Goal: Information Seeking & Learning: Learn about a topic

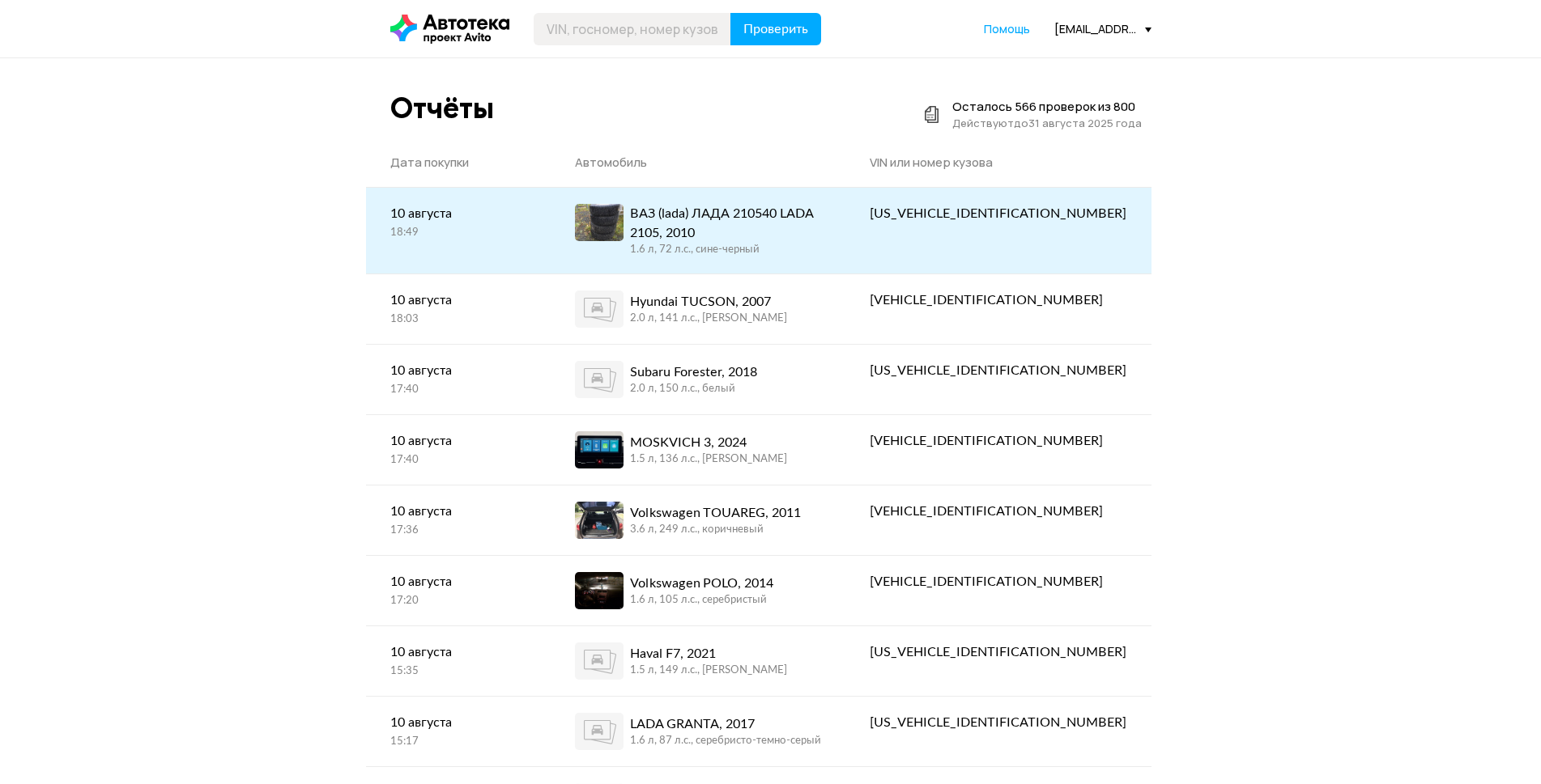
click at [743, 198] on link "ВАЗ (lada) ЛАДА 210540 LADA 2105, 2010 1.6 л, 72 л.c., сине-черный" at bounding box center [698, 231] width 295 height 86
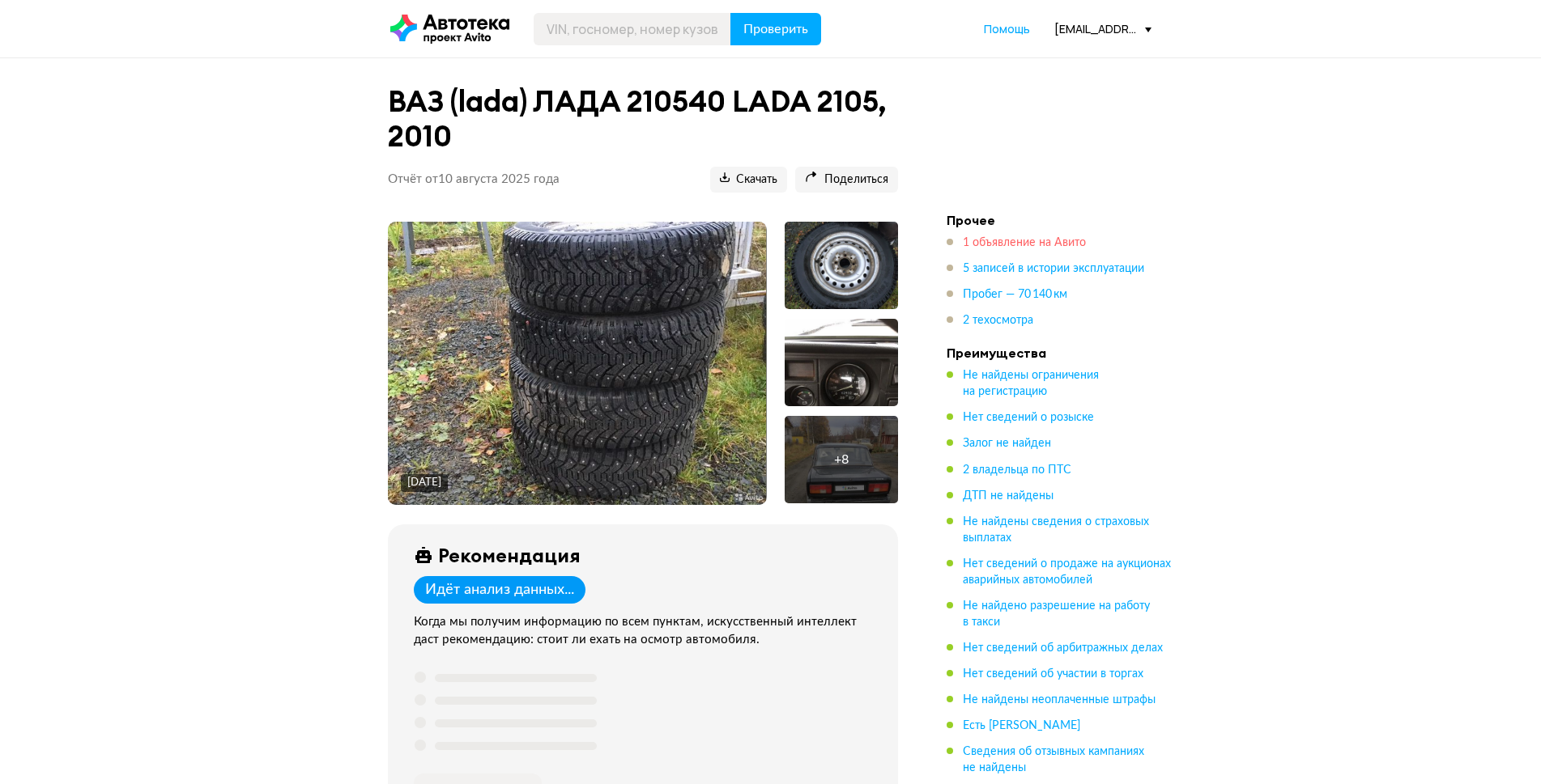
click at [970, 244] on span "1 объявление на Авито" at bounding box center [1025, 243] width 123 height 11
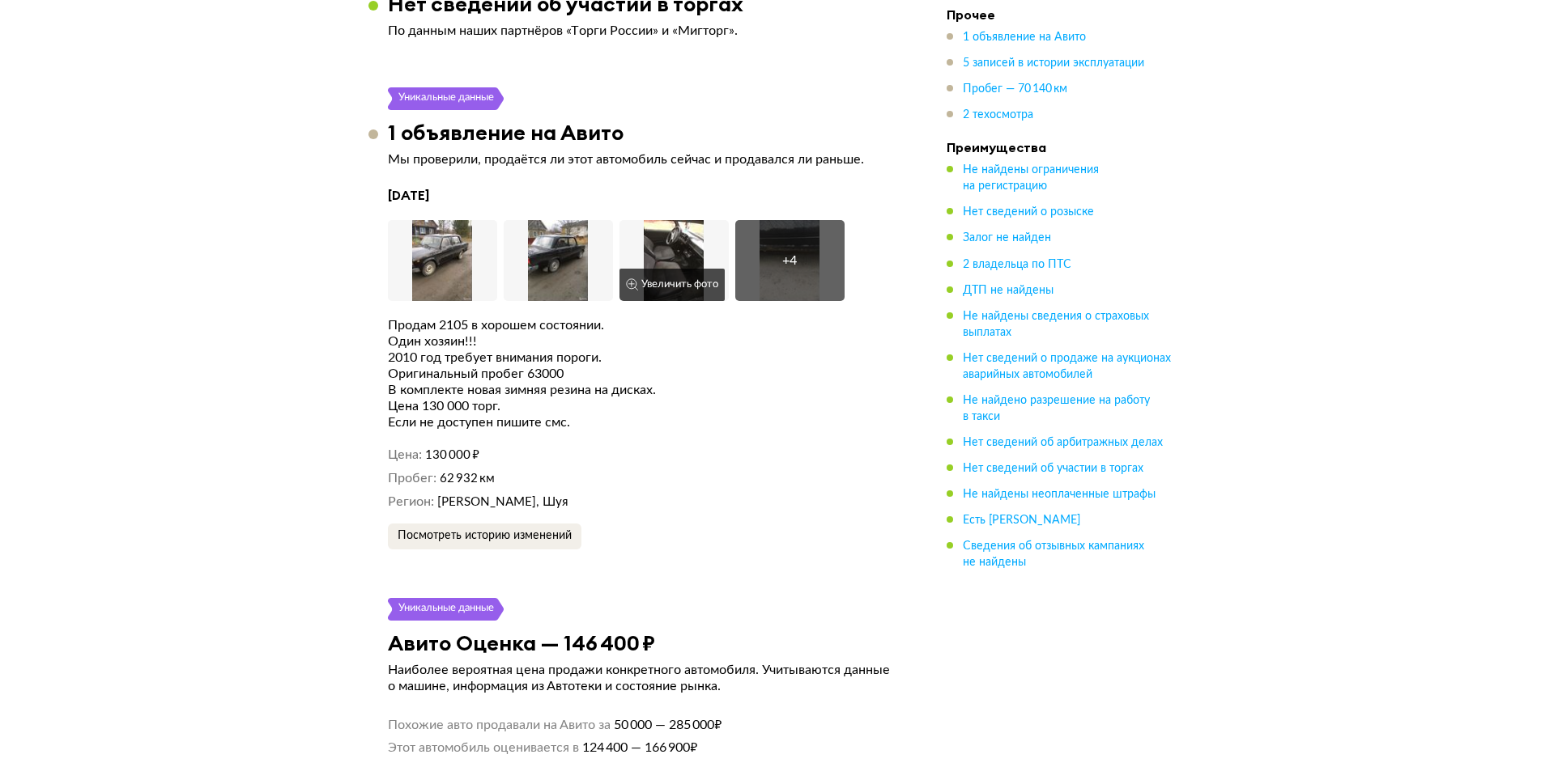
scroll to position [2466, 0]
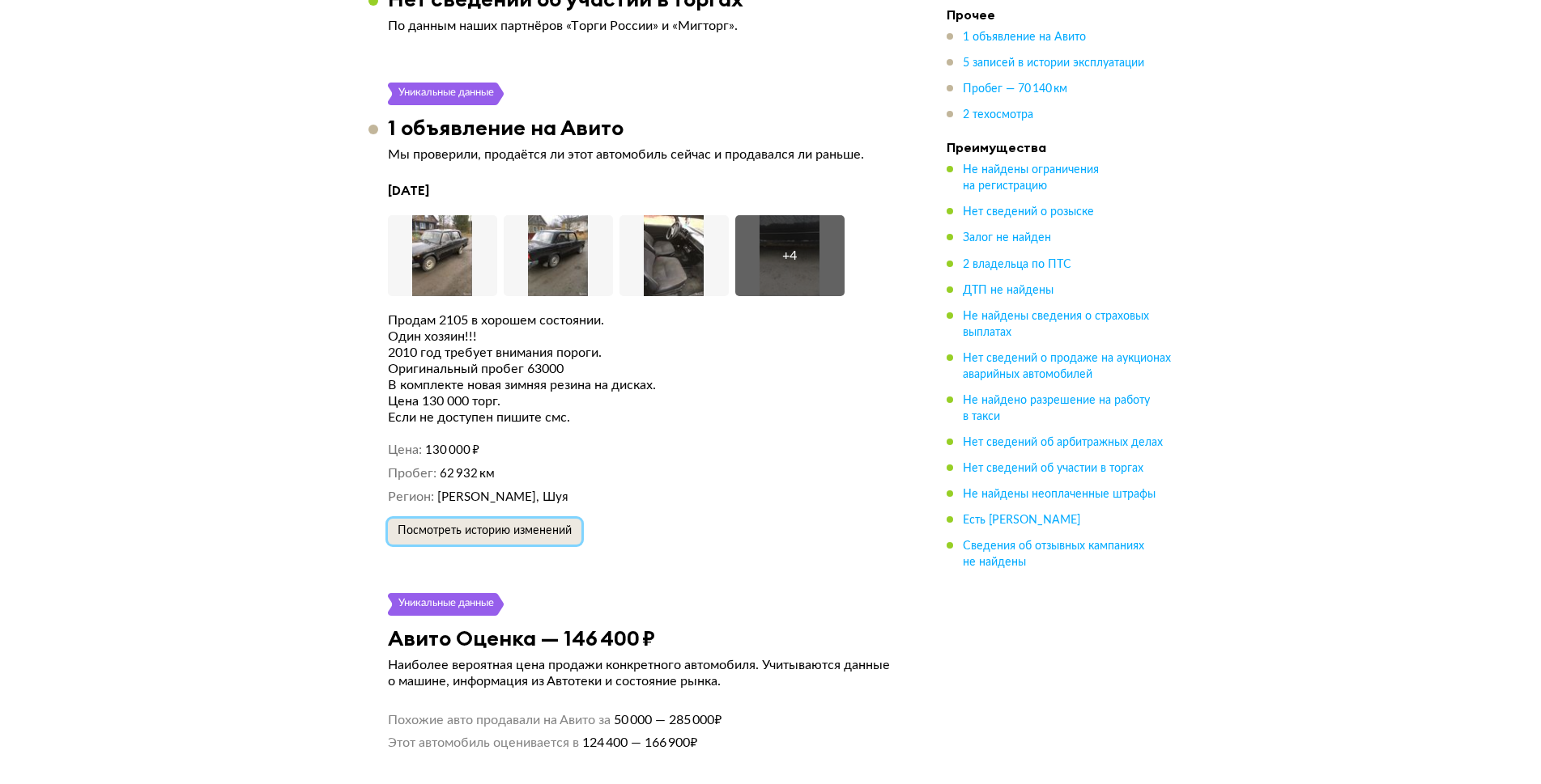
click at [438, 525] on span "Посмотреть историю изменений" at bounding box center [484, 531] width 174 height 11
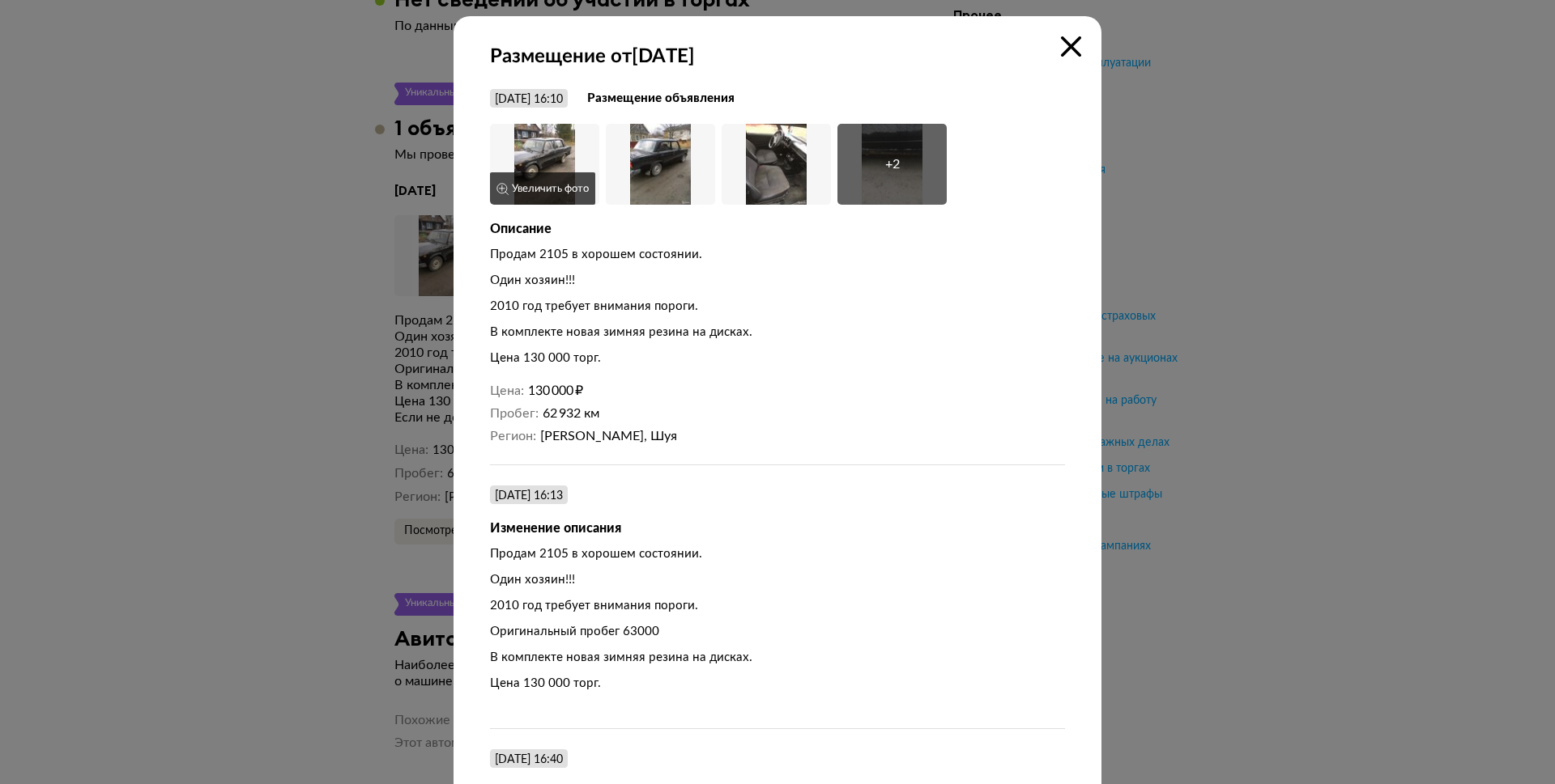
click at [547, 124] on img at bounding box center [543, 164] width 109 height 81
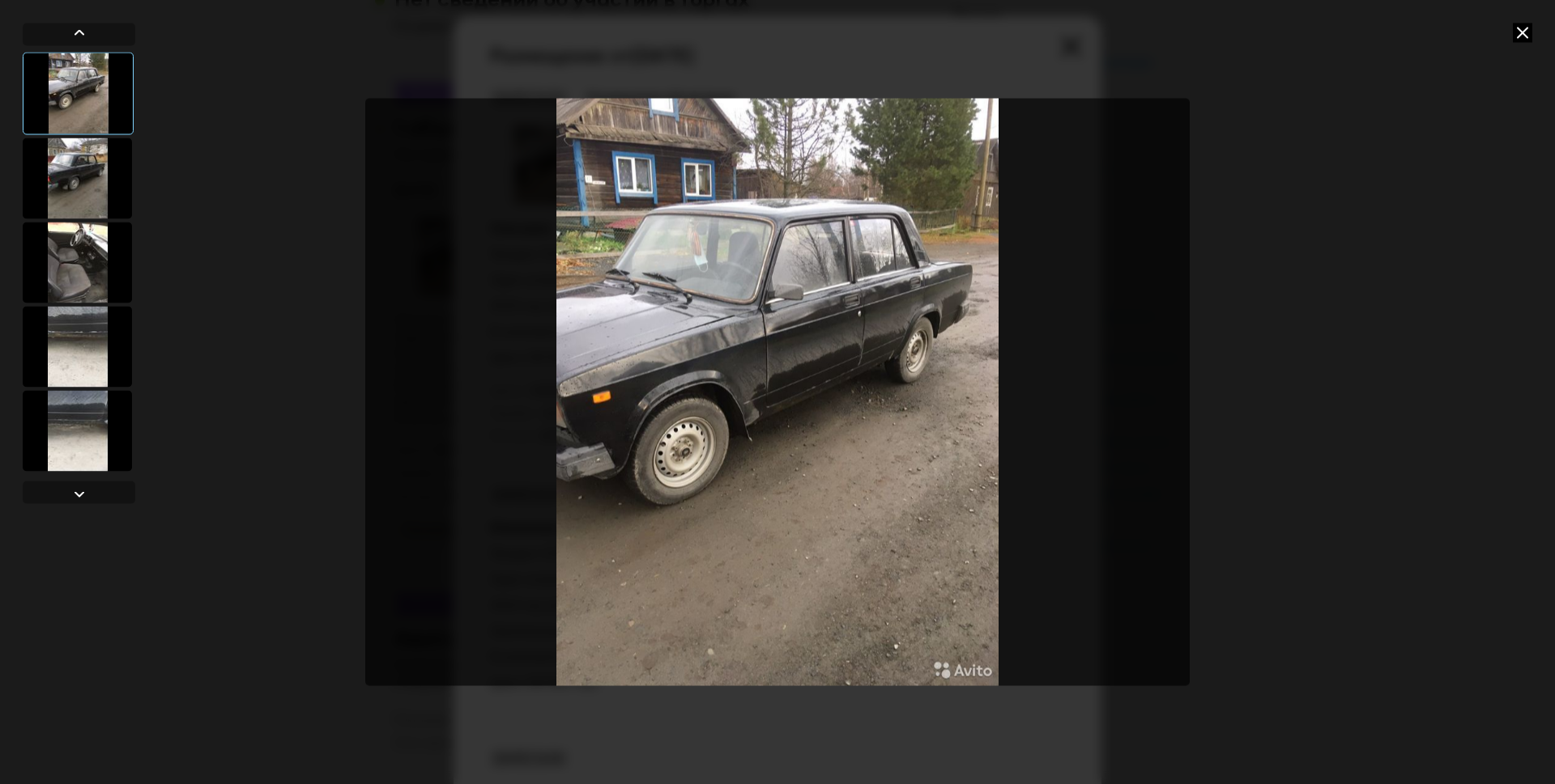
click at [81, 190] on div at bounding box center [76, 178] width 109 height 81
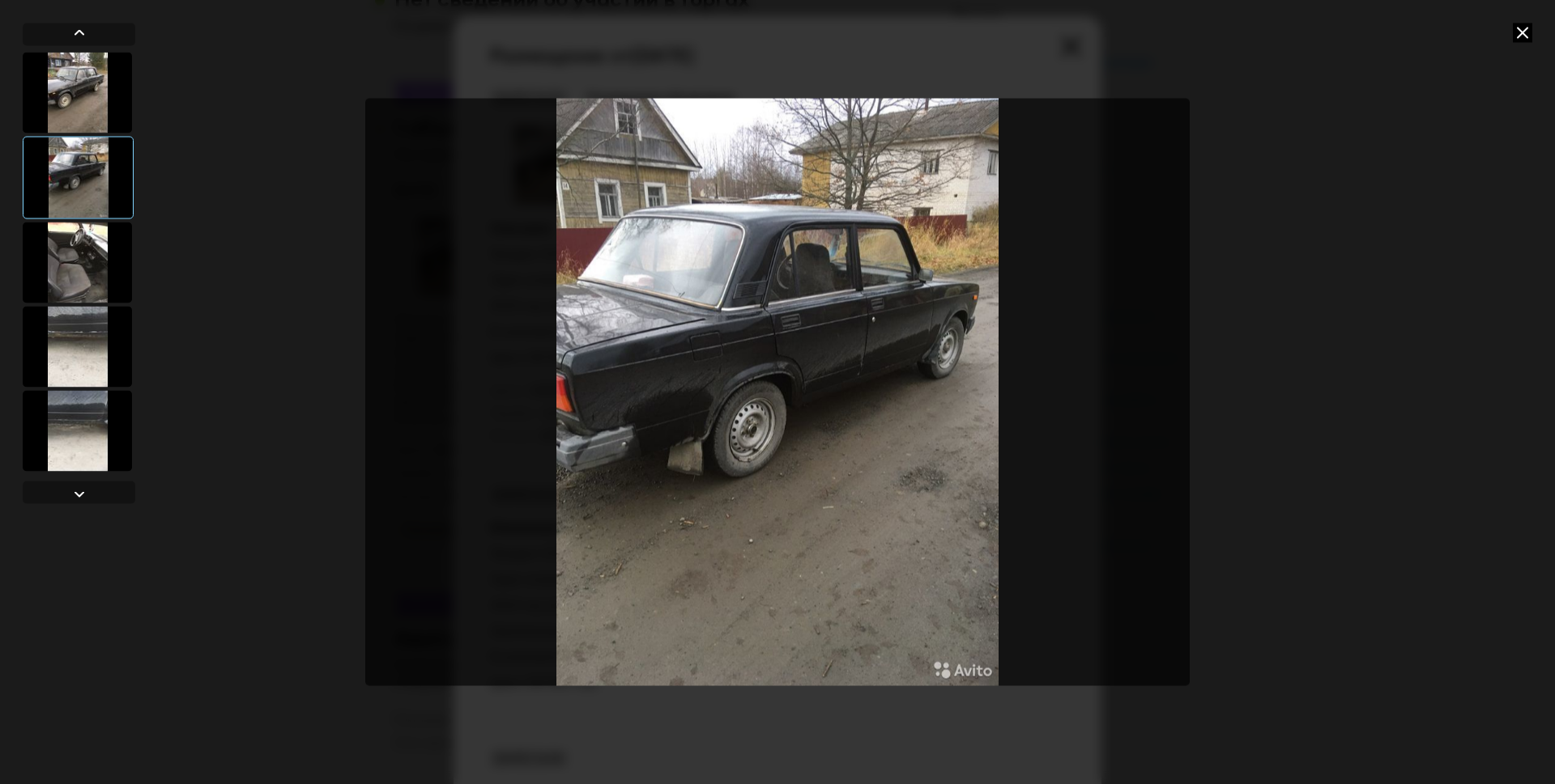
click at [85, 264] on div at bounding box center [76, 261] width 109 height 81
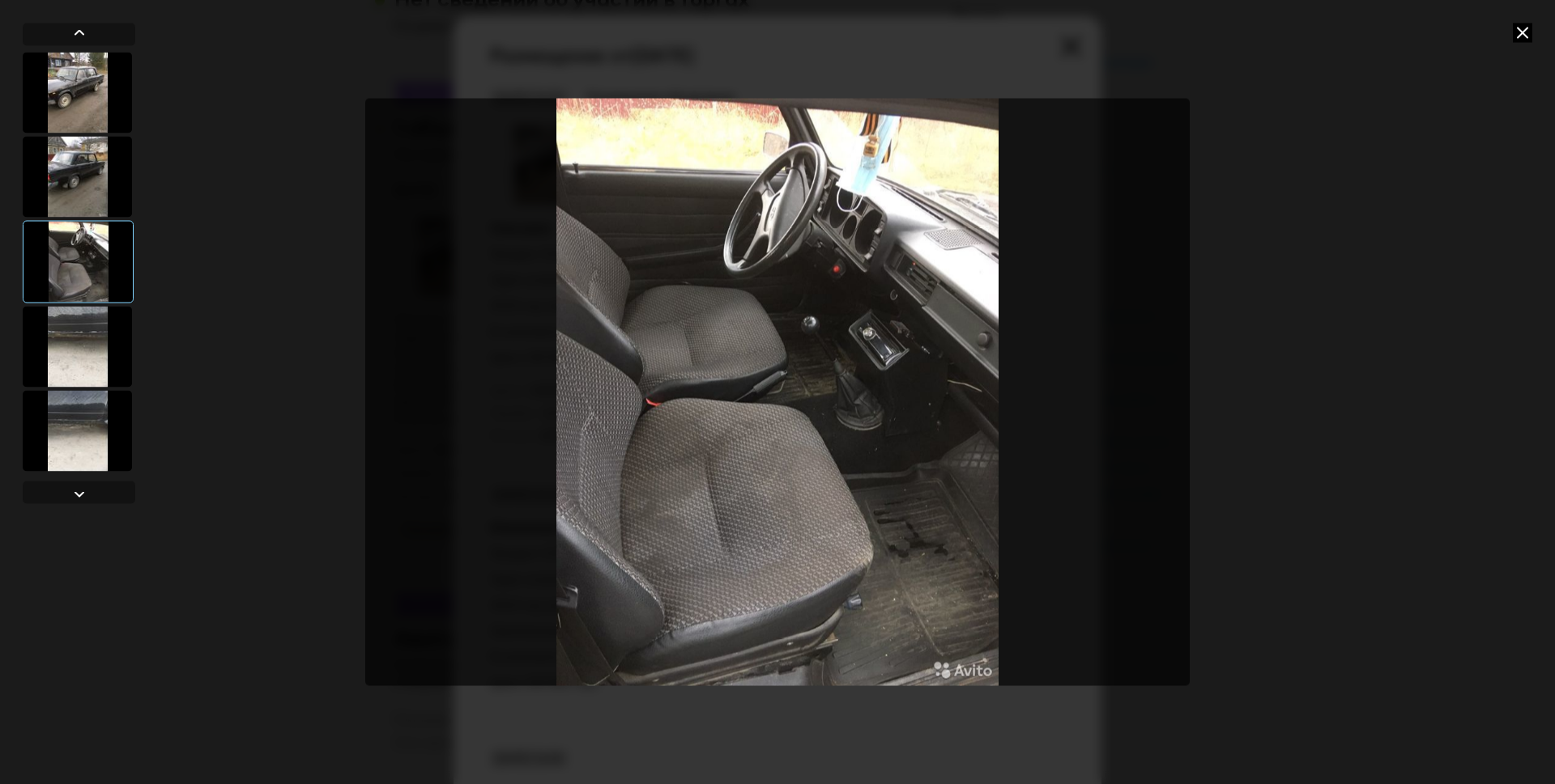
click at [60, 381] on div at bounding box center [76, 346] width 109 height 81
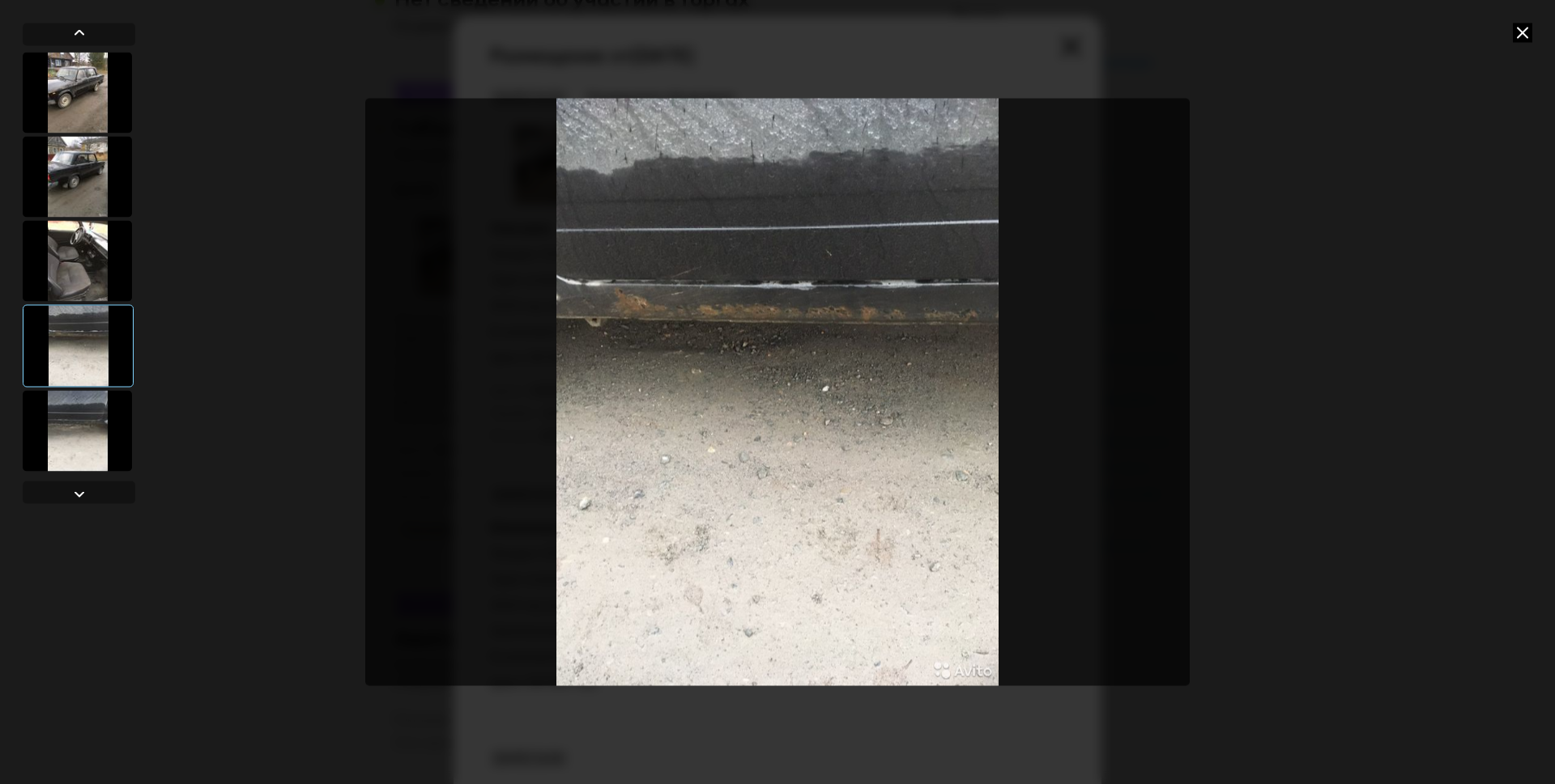
click at [84, 439] on div at bounding box center [76, 430] width 109 height 81
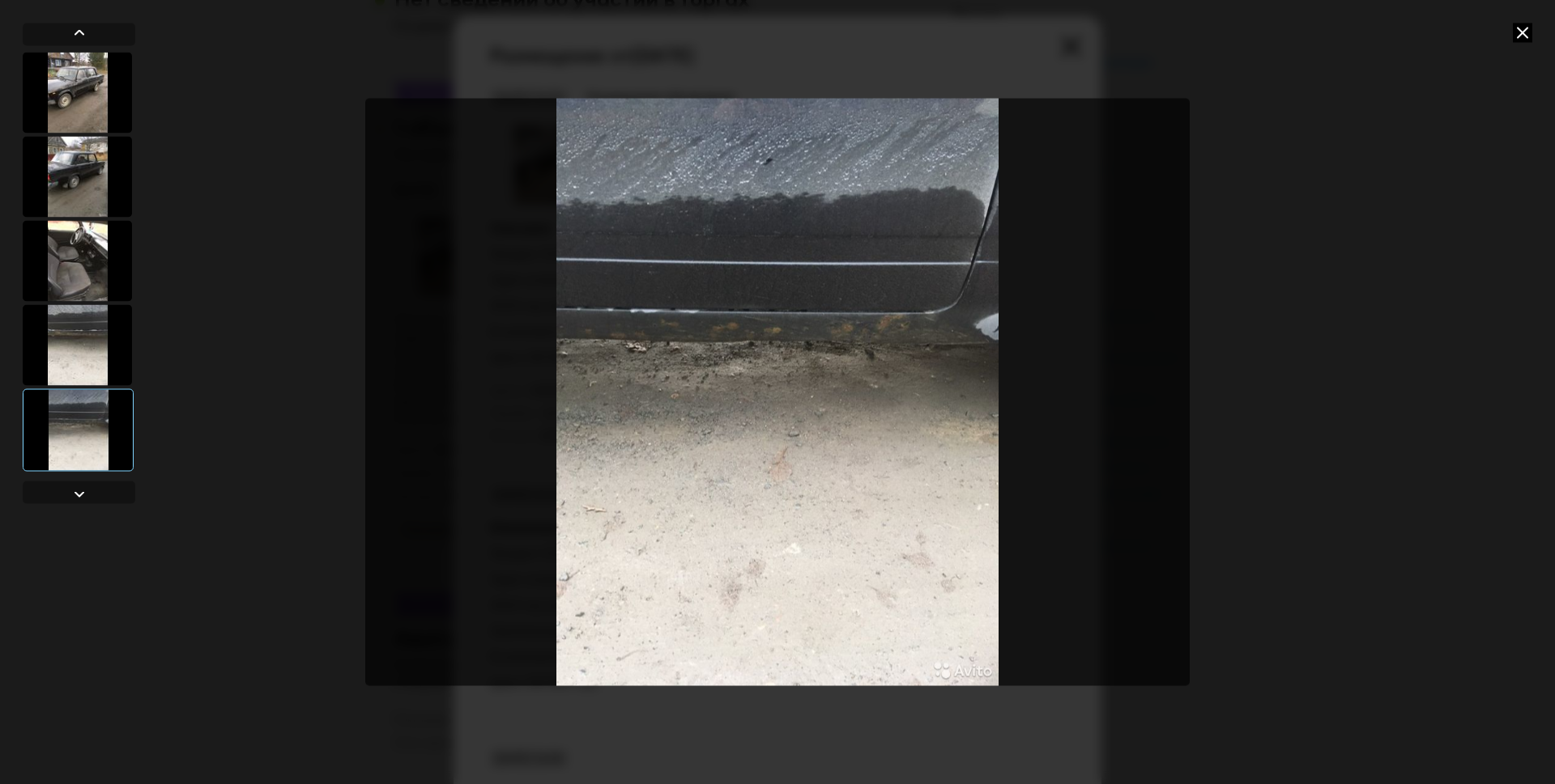
click at [1515, 33] on icon at bounding box center [1521, 32] width 20 height 20
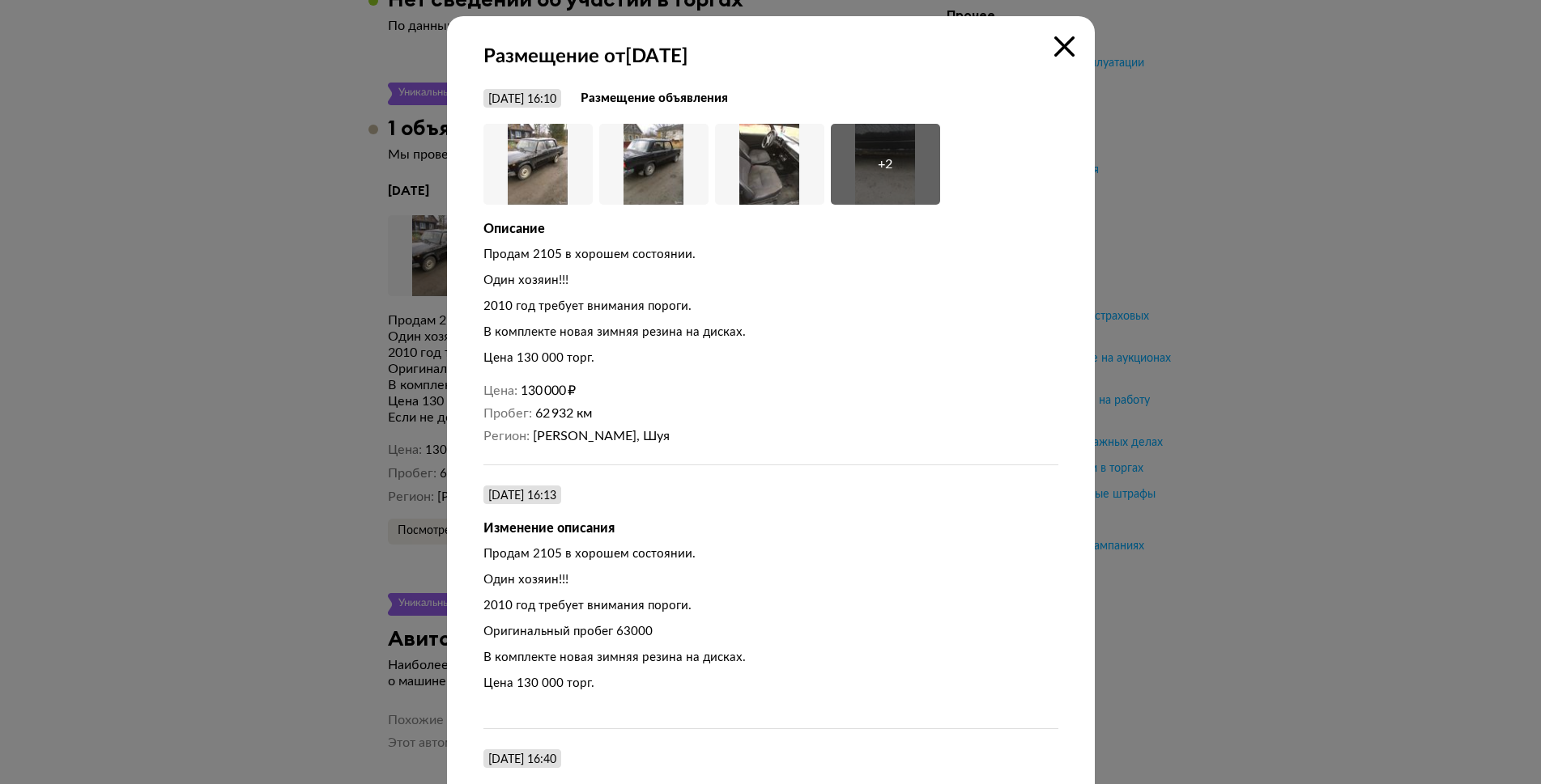
scroll to position [324, 0]
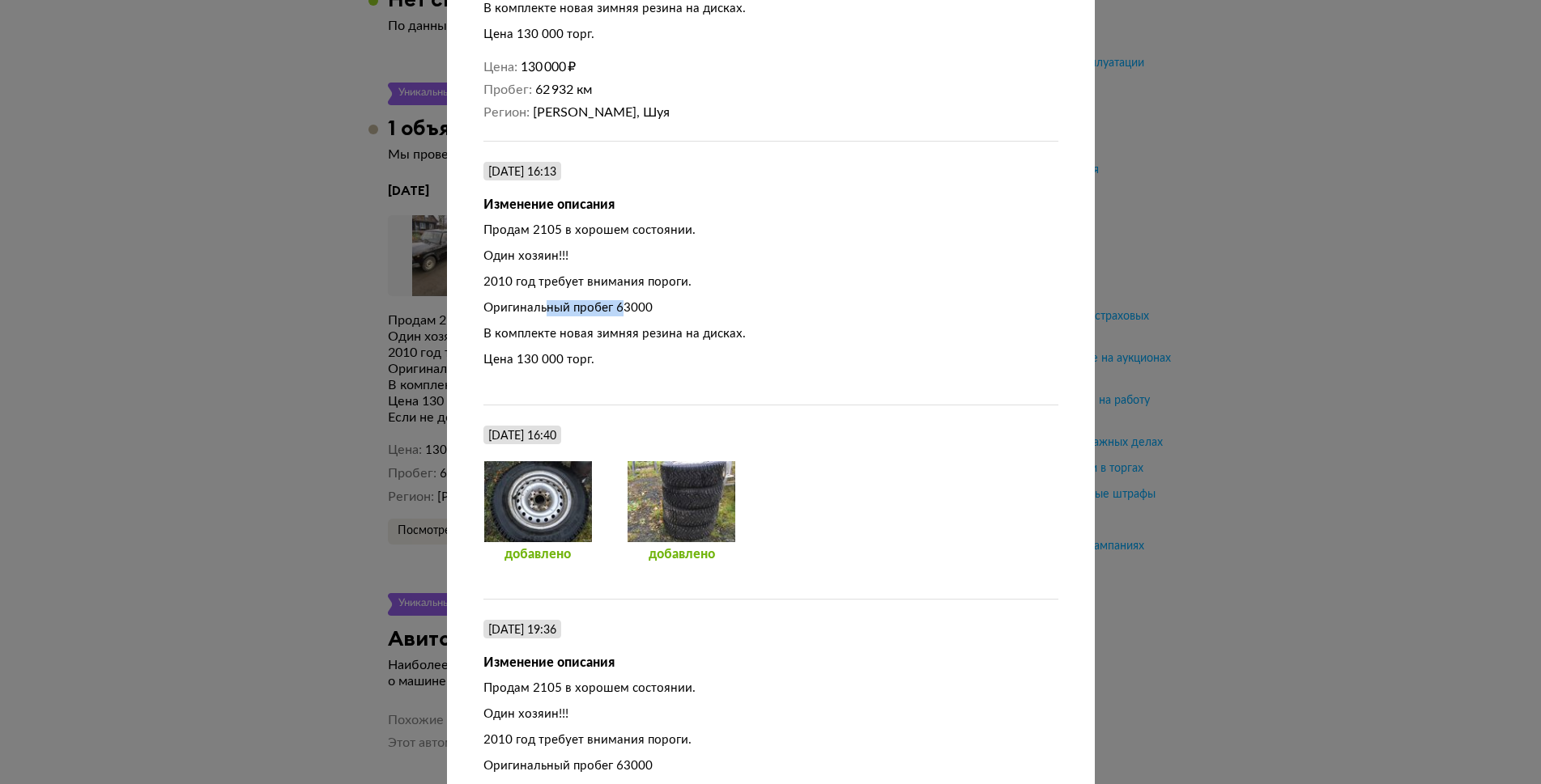
drag, startPoint x: 542, startPoint y: 312, endPoint x: 619, endPoint y: 313, distance: 77.0
click at [619, 313] on div "Оригинальный пробег 63000" at bounding box center [770, 308] width 575 height 16
click at [483, 360] on div "Цена 130 000 торг." at bounding box center [770, 360] width 575 height 16
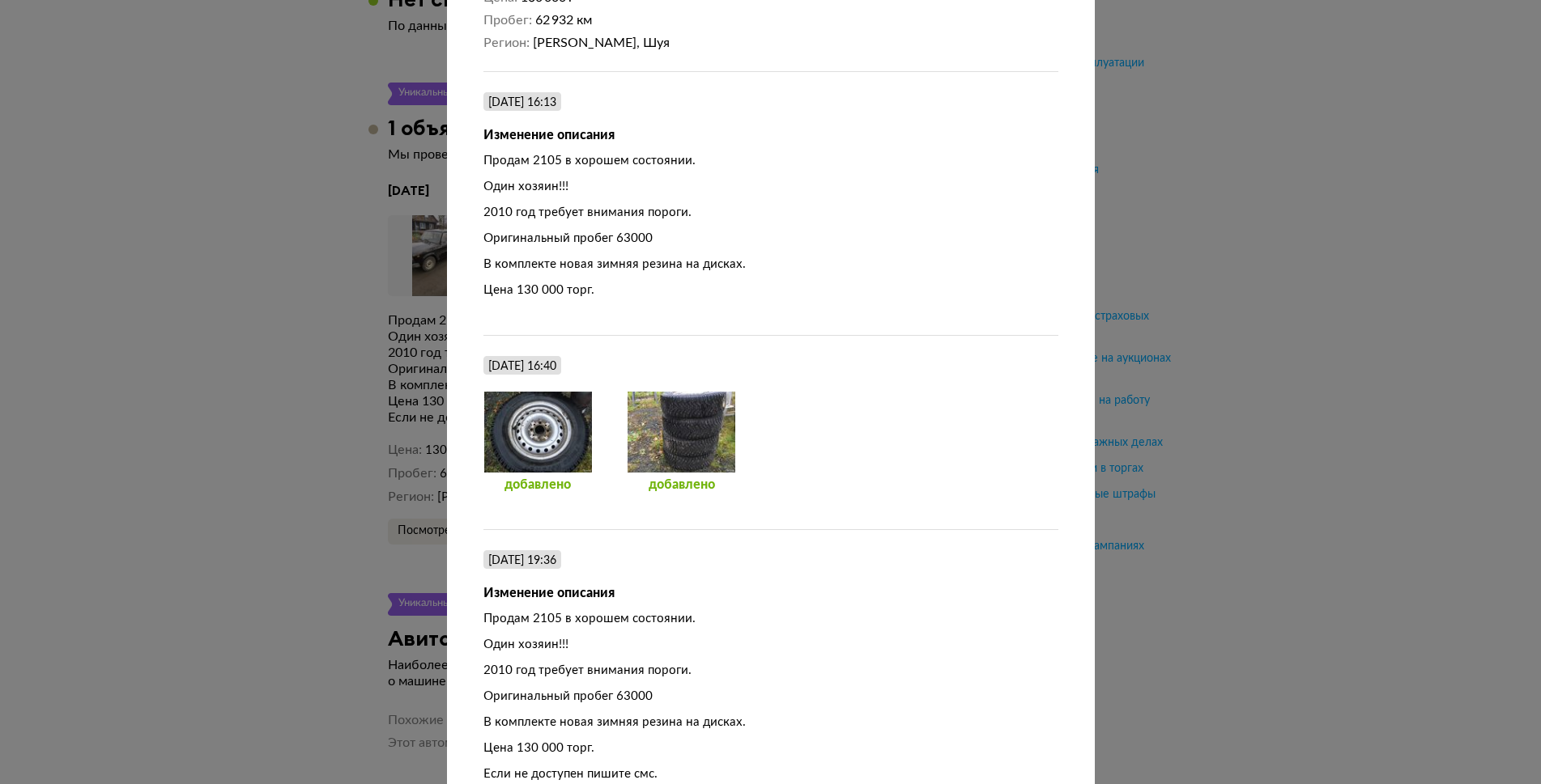
scroll to position [456, 0]
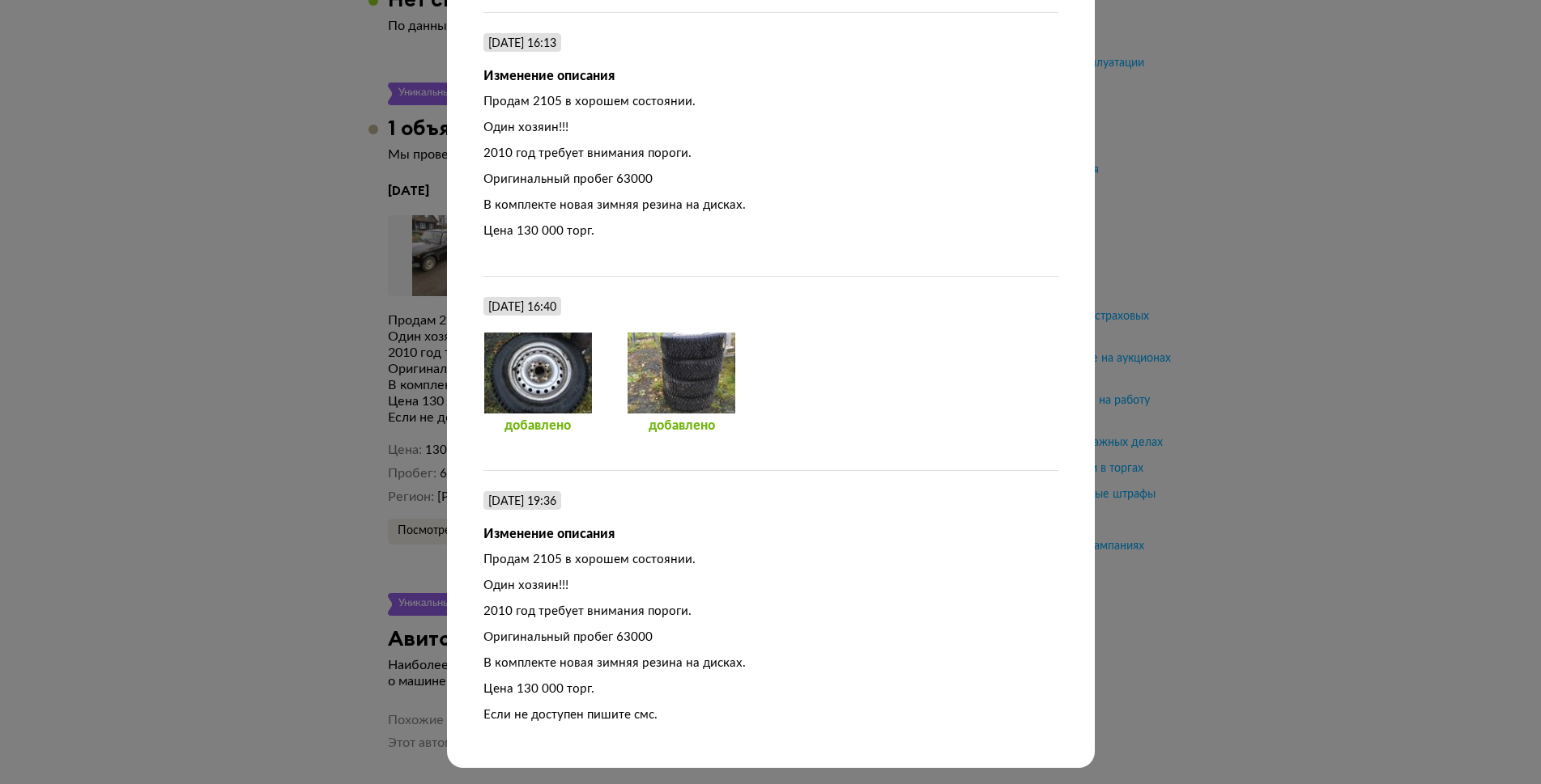
click at [1460, 334] on div "Размещение от [DATE] [DATE] 16:10 Размещение объявления Увеличить фото Увеличит…" at bounding box center [770, 392] width 1541 height 784
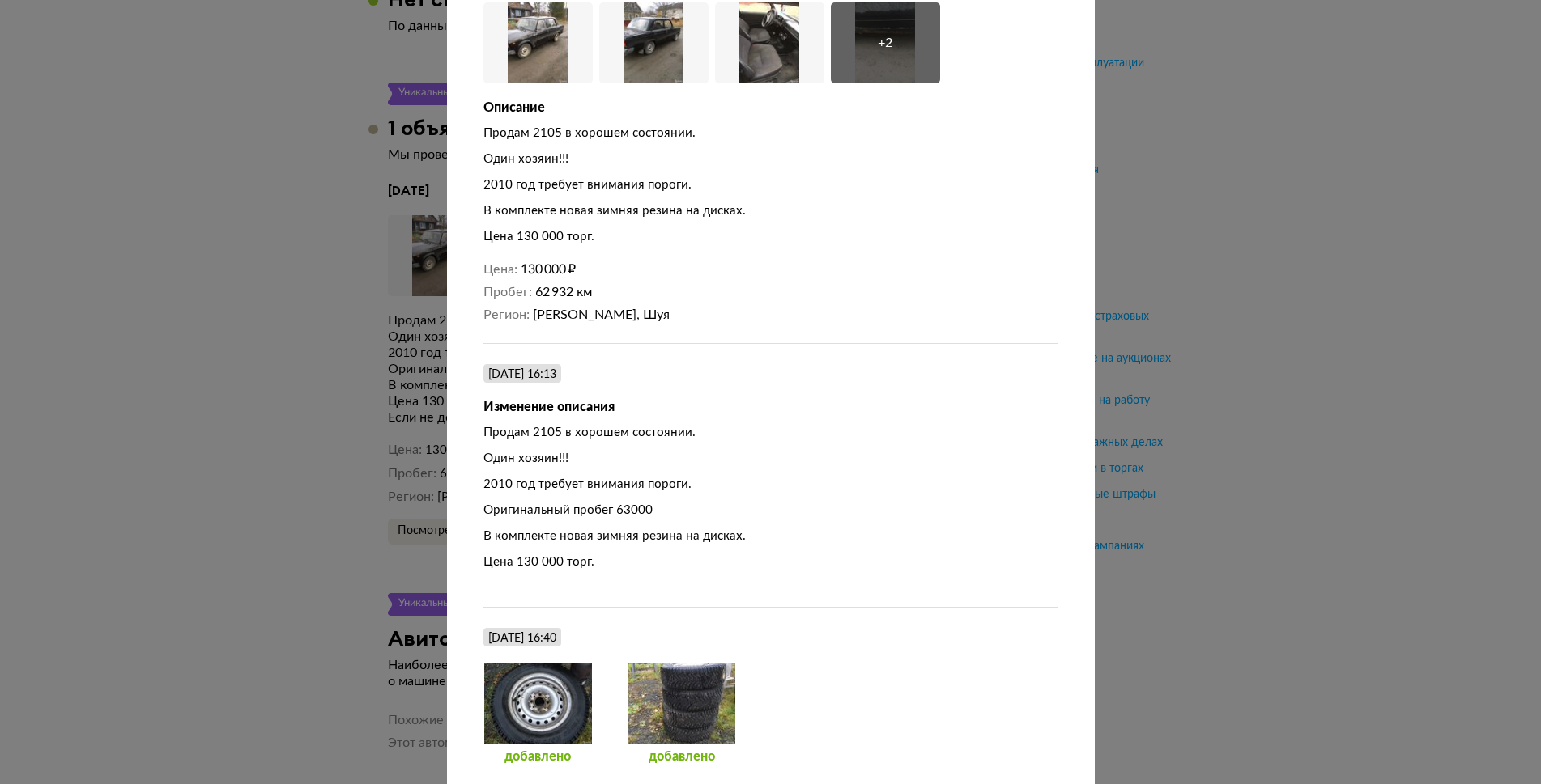
scroll to position [0, 0]
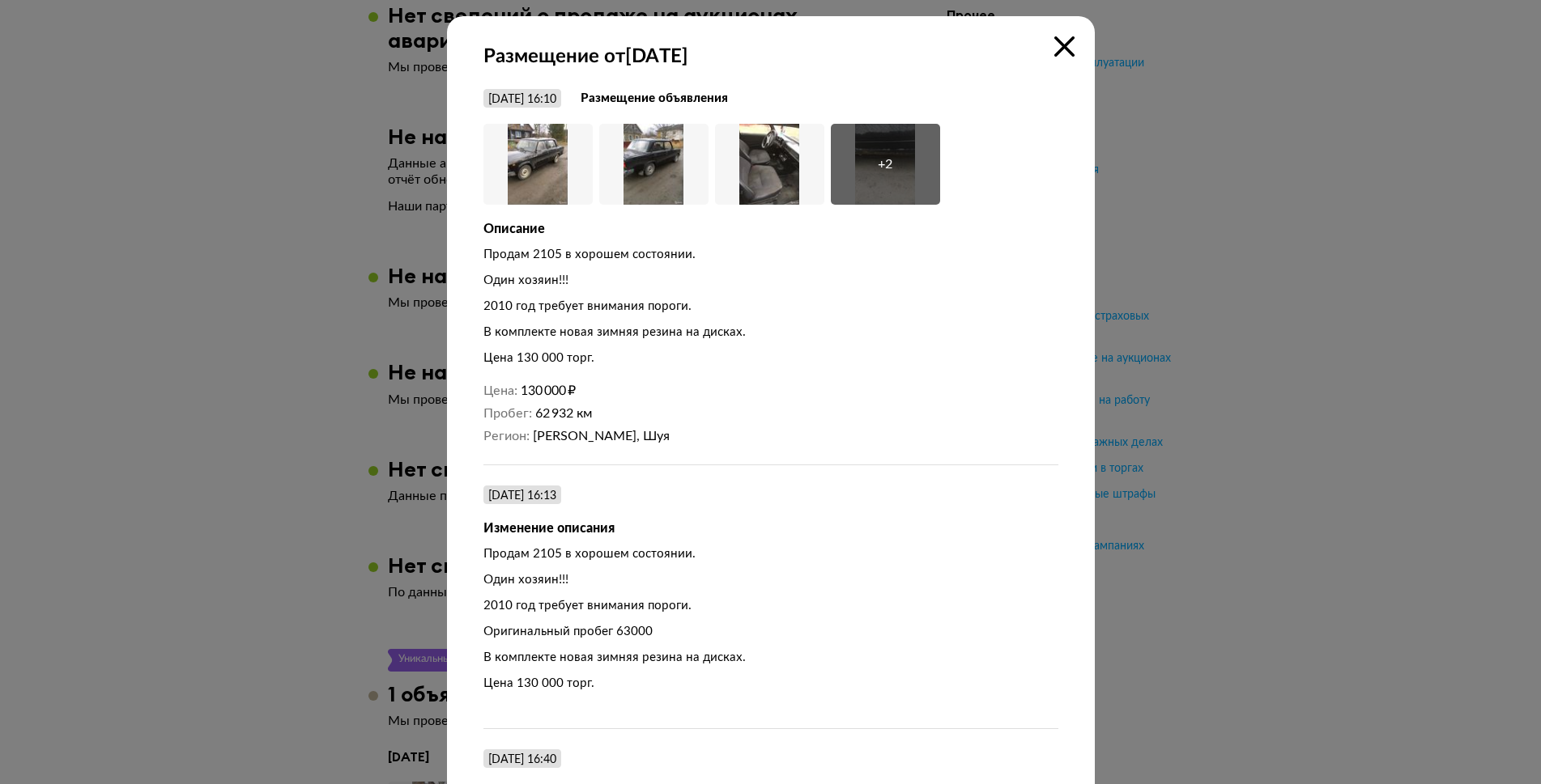
click at [1062, 43] on icon at bounding box center [1065, 47] width 20 height 20
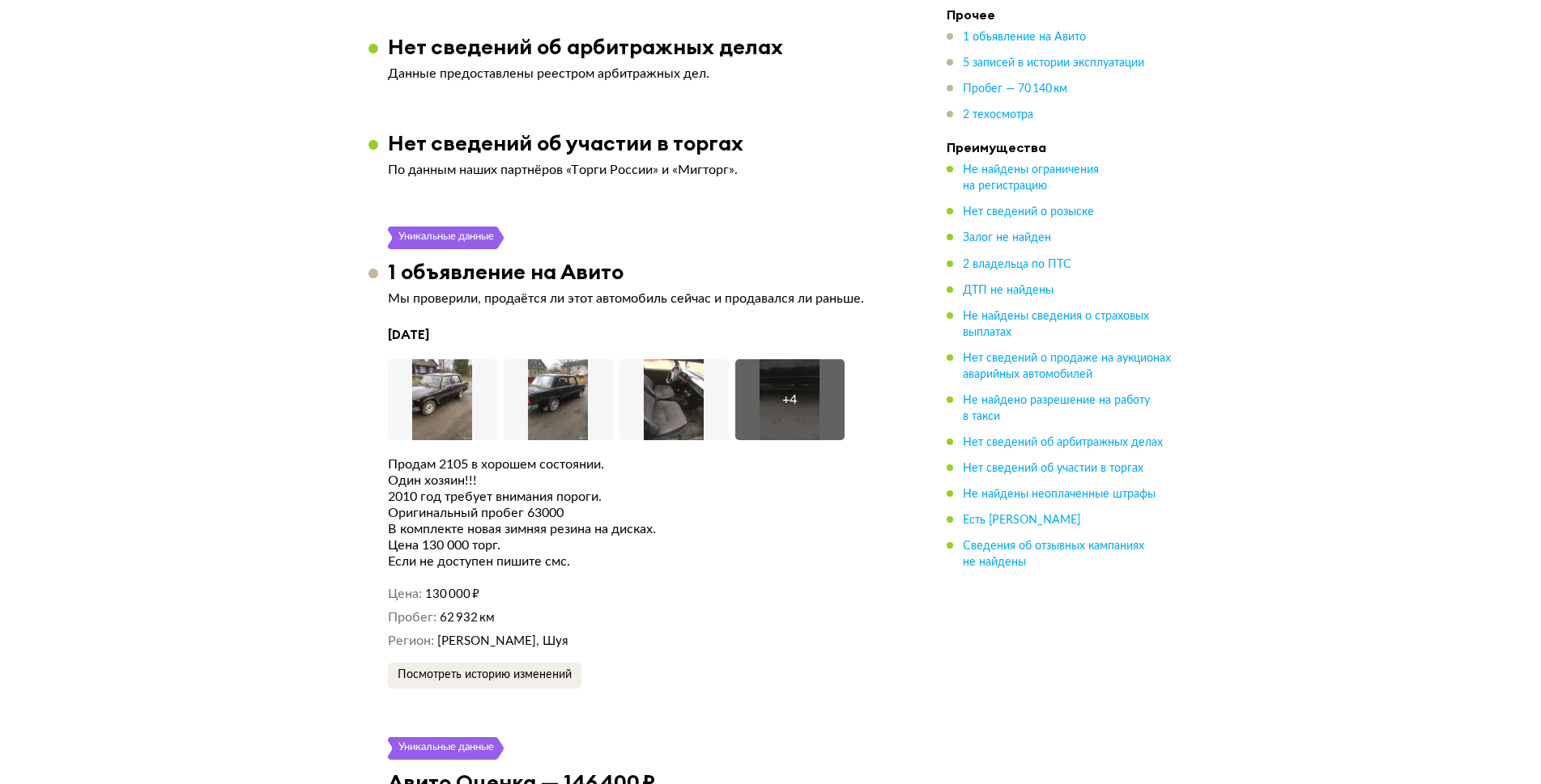
scroll to position [2385, 0]
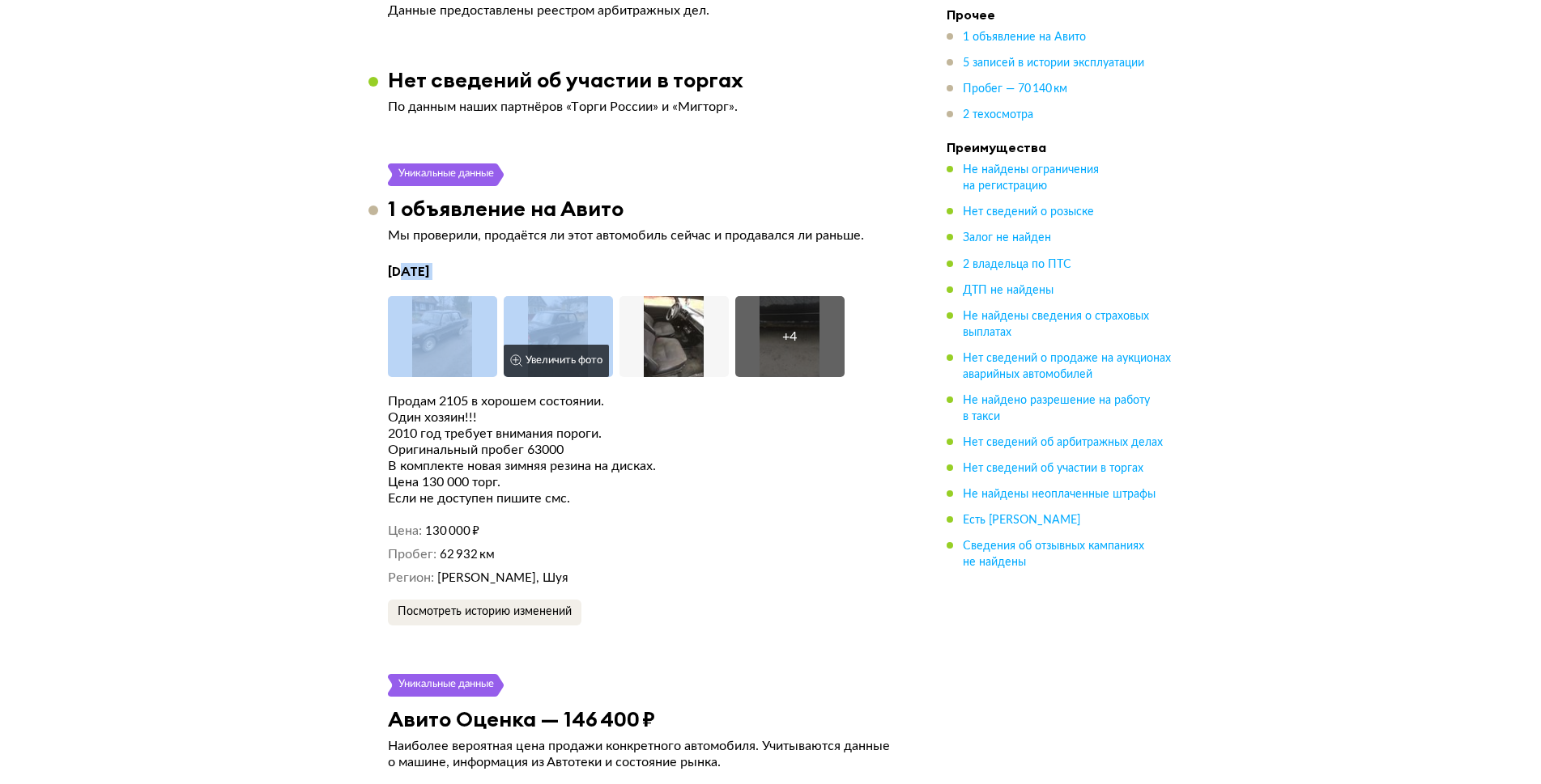
drag, startPoint x: 401, startPoint y: 258, endPoint x: 562, endPoint y: 296, distance: 165.4
click at [562, 296] on article "Уникальные данные 1 объявление на Авито Мы проверили, продаётся ли этот автомоб…" at bounding box center [643, 394] width 549 height 462
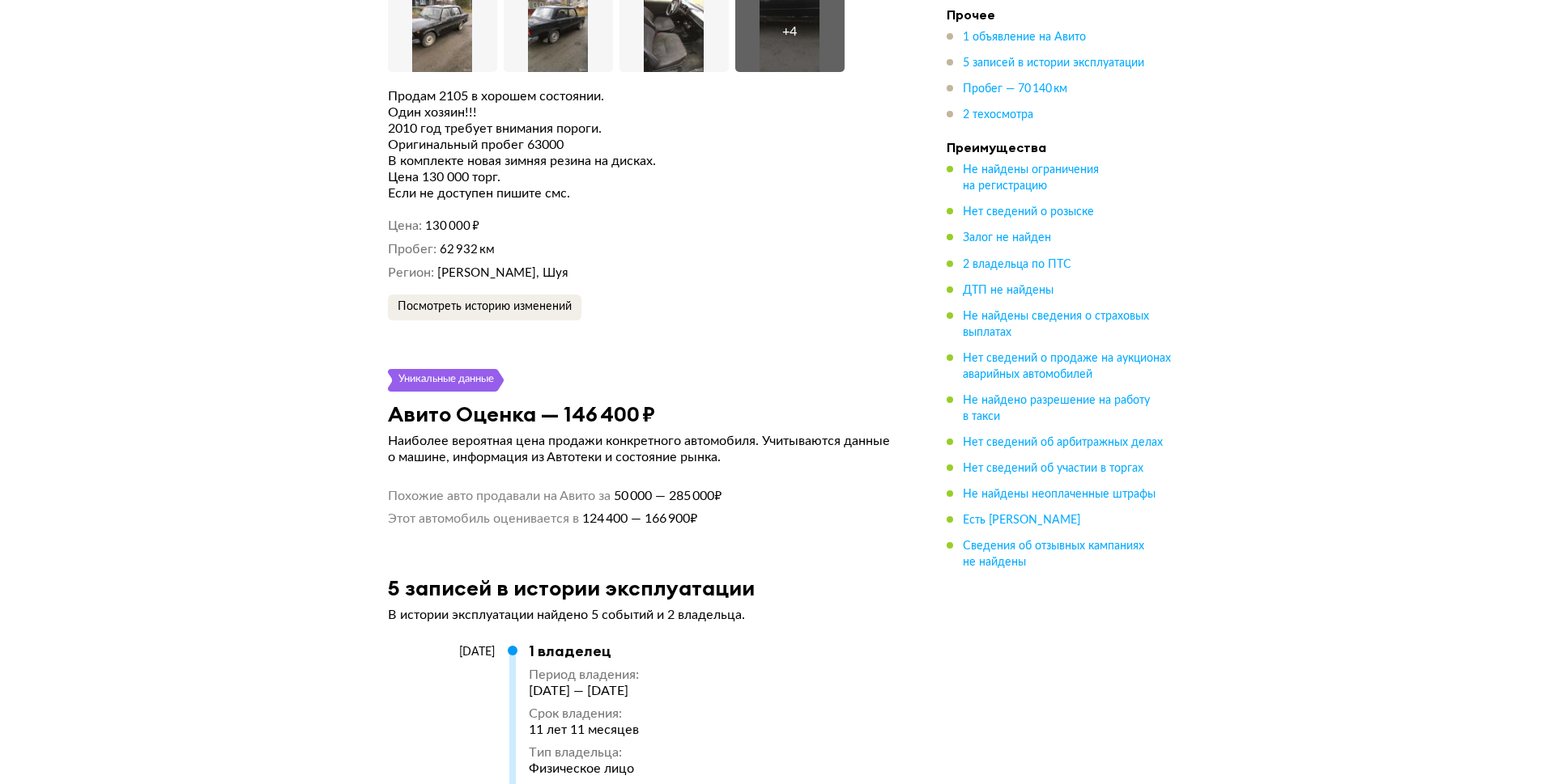
scroll to position [2466, 0]
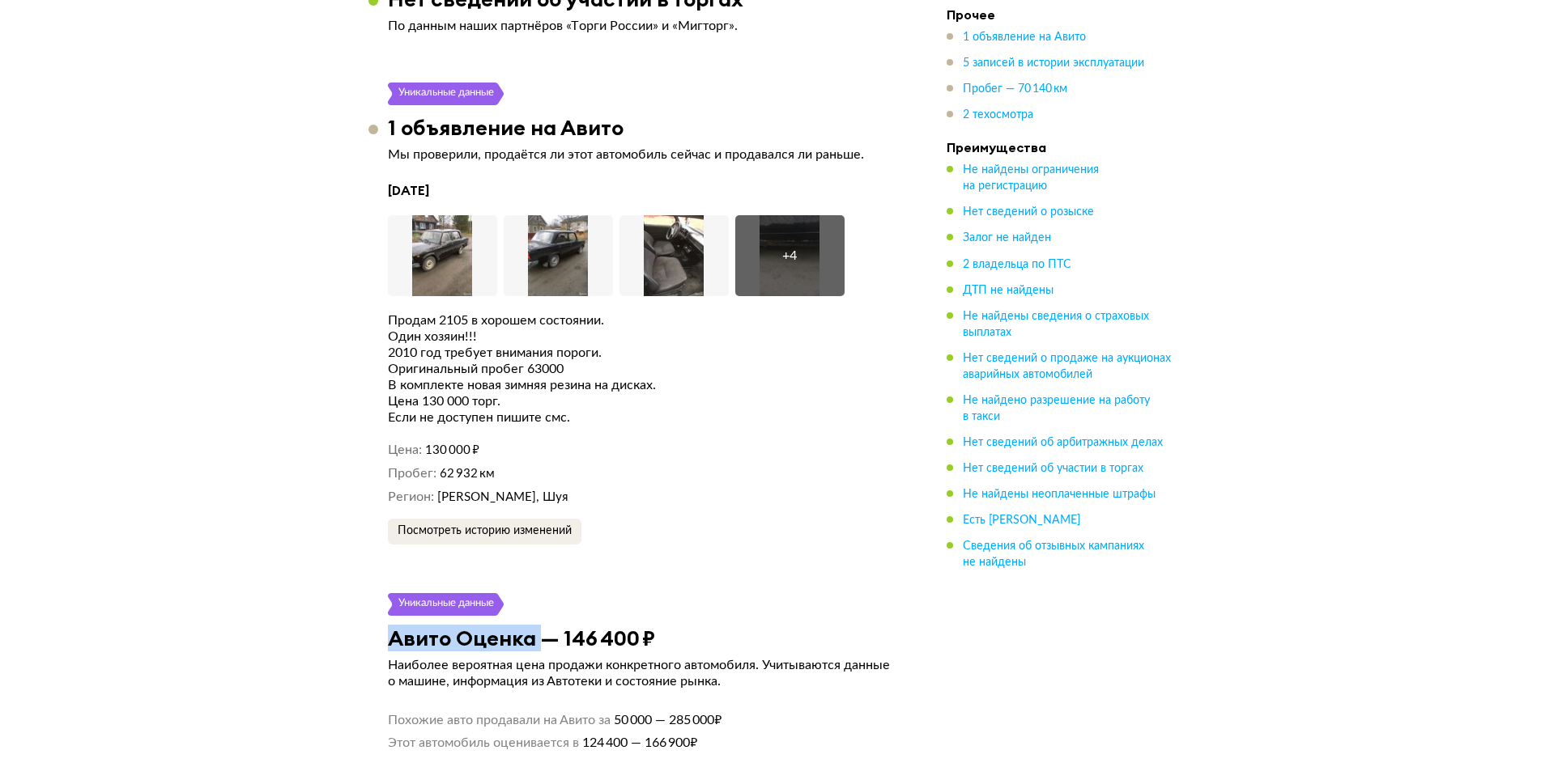
drag, startPoint x: 540, startPoint y: 618, endPoint x: 694, endPoint y: 608, distance: 154.3
click at [702, 611] on article "Уникальные данные Авито Оценка — 146 400 ₽ Наиболее вероятная цена продажи конк…" at bounding box center [643, 672] width 549 height 158
click at [677, 600] on div "Уникальные данные" at bounding box center [643, 605] width 510 height 22
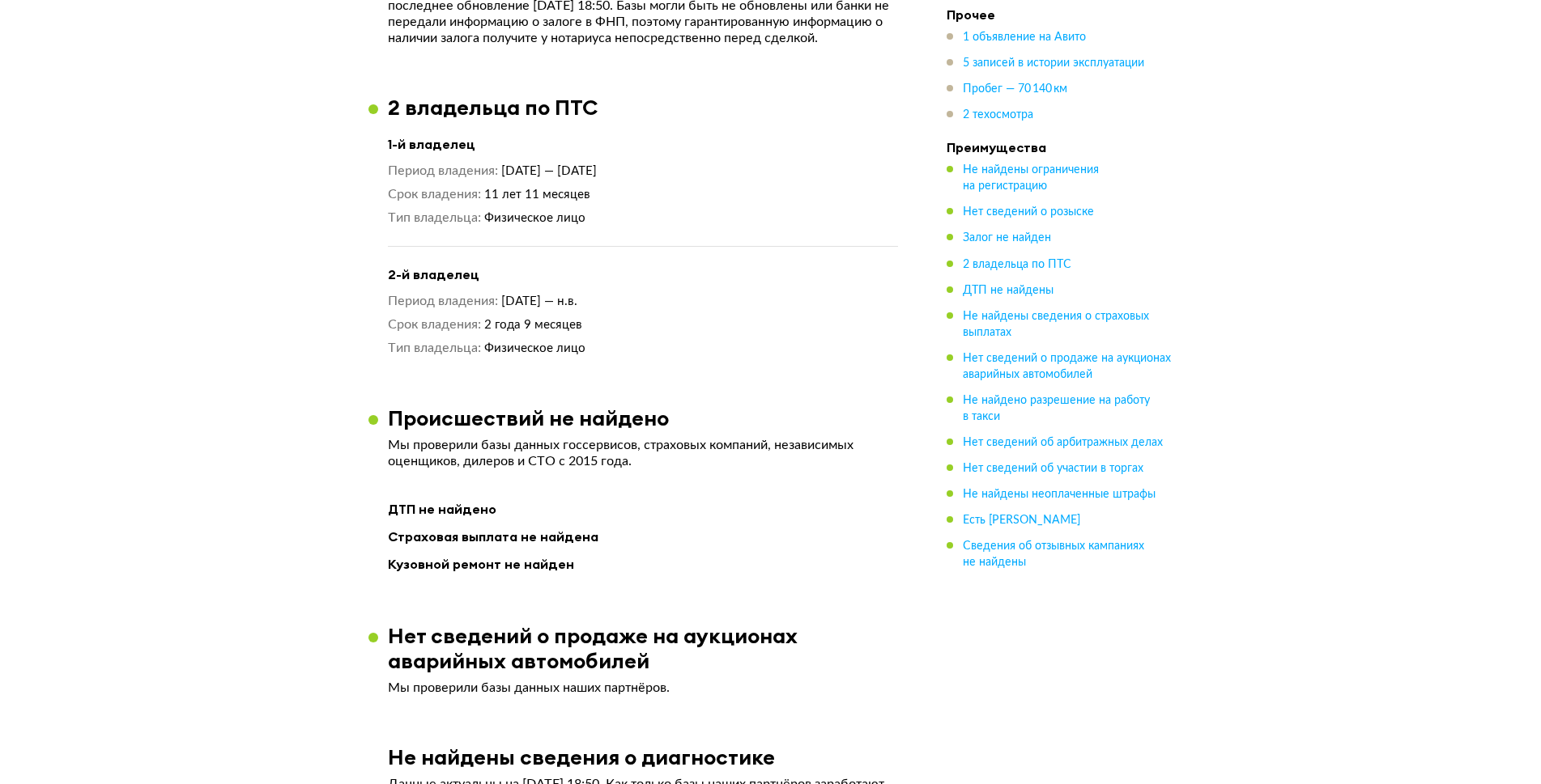
scroll to position [1091, 0]
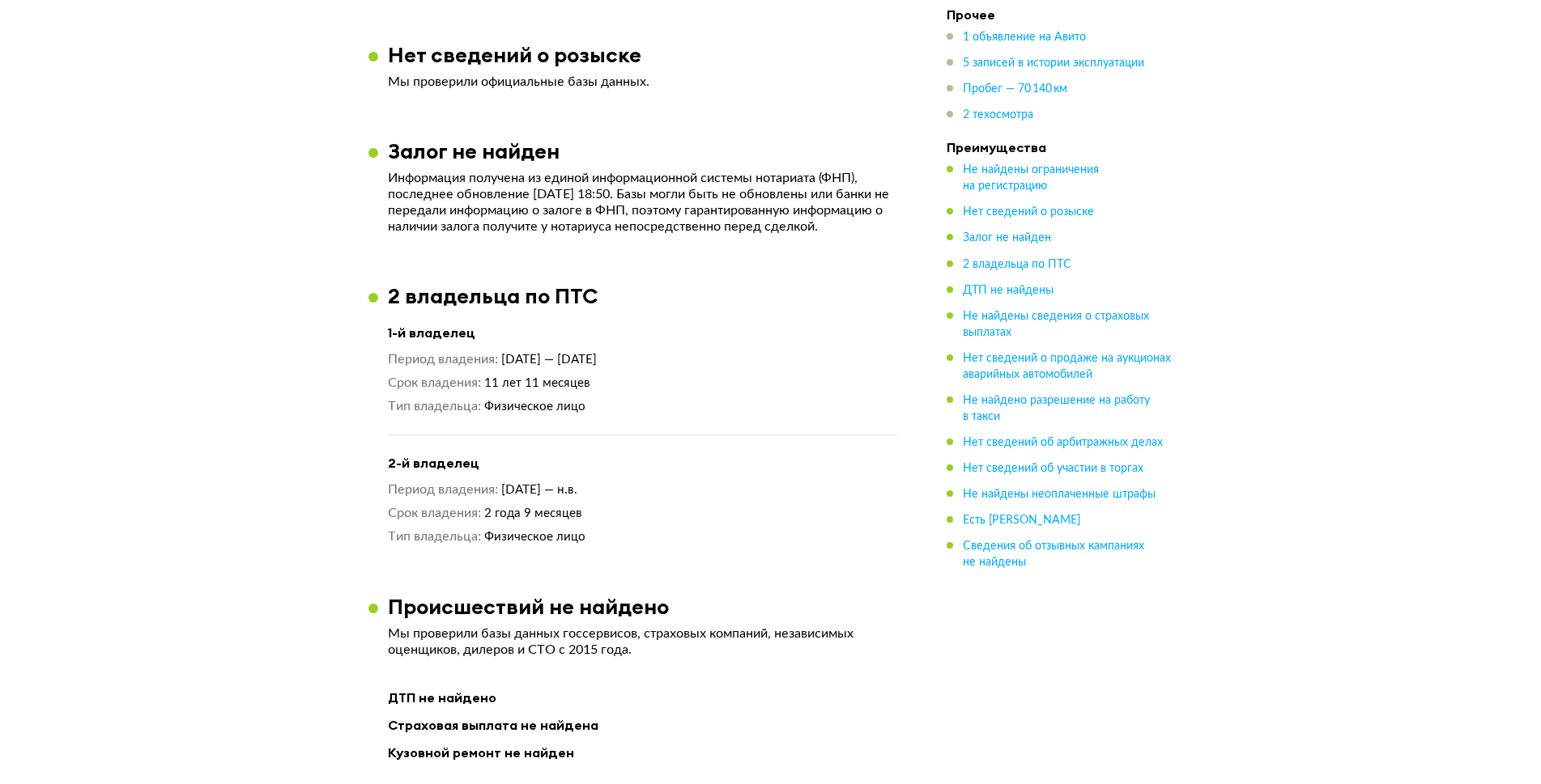
drag, startPoint x: 393, startPoint y: 483, endPoint x: 676, endPoint y: 493, distance: 283.2
click at [676, 493] on dl "Период владения [DATE] — н.в." at bounding box center [643, 490] width 510 height 17
click at [676, 493] on dd "[DATE] — н.в." at bounding box center [700, 490] width 396 height 17
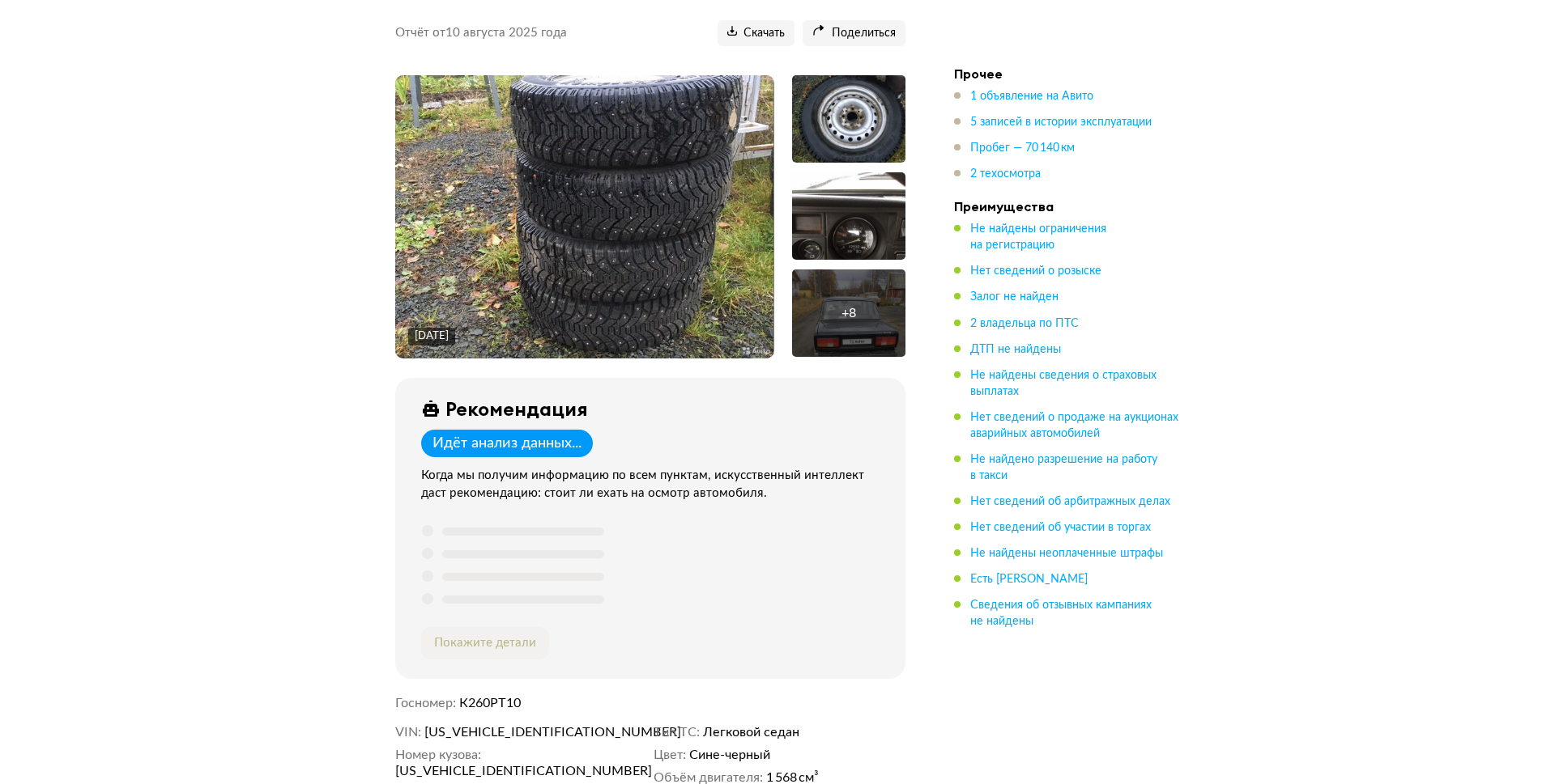
scroll to position [0, 0]
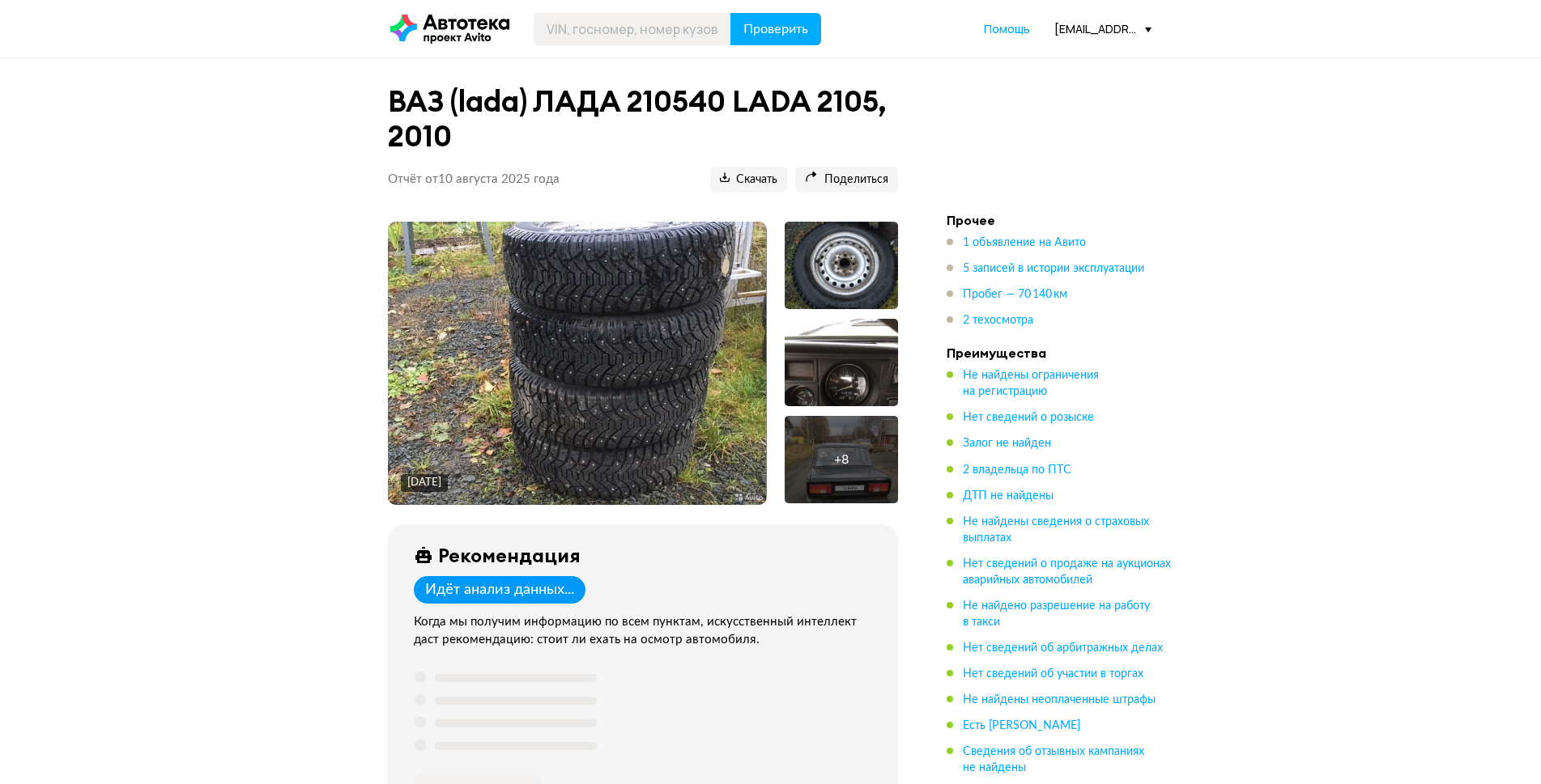
click at [851, 489] on div "+ 8" at bounding box center [841, 459] width 114 height 87
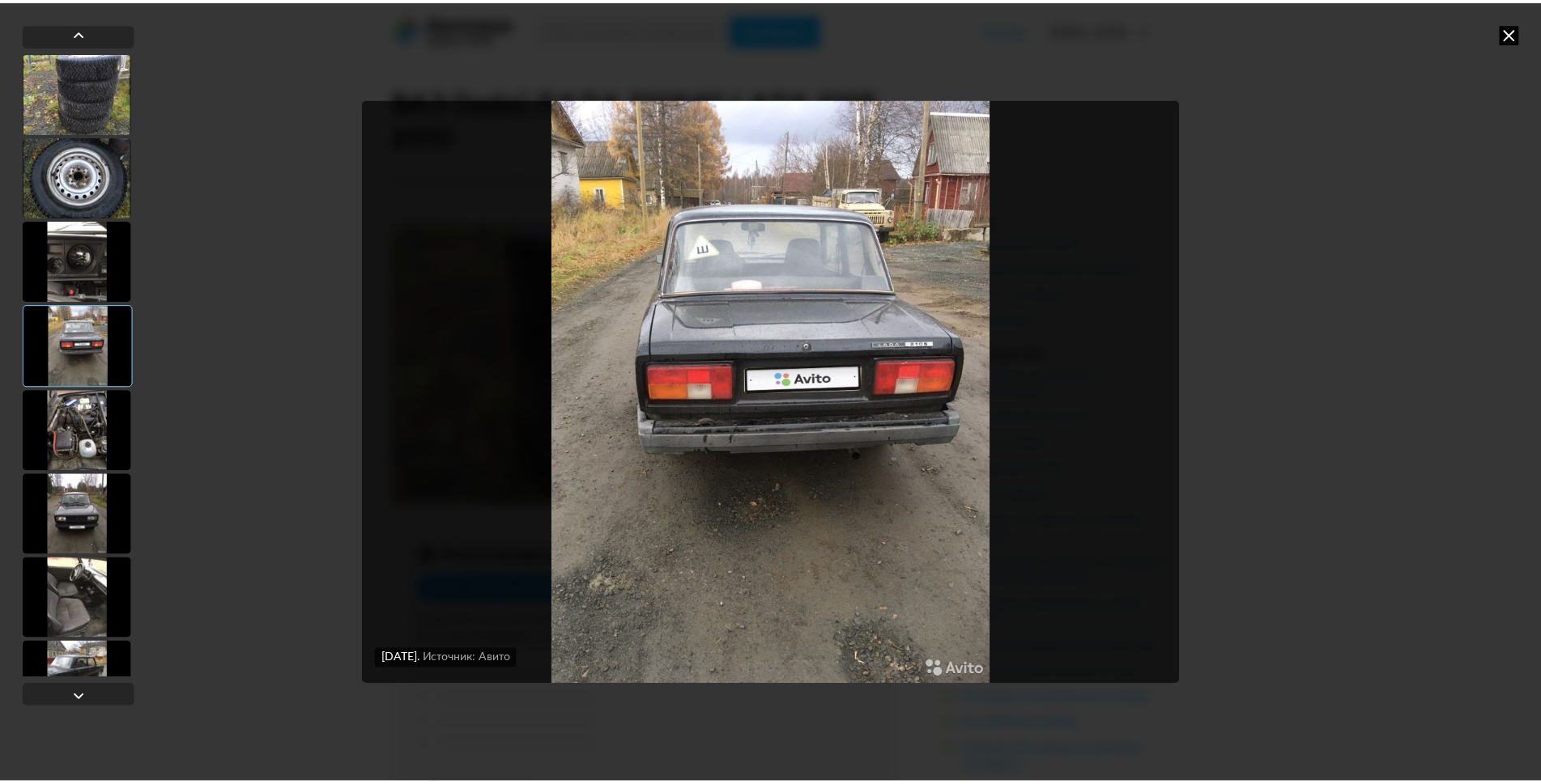
scroll to position [300, 0]
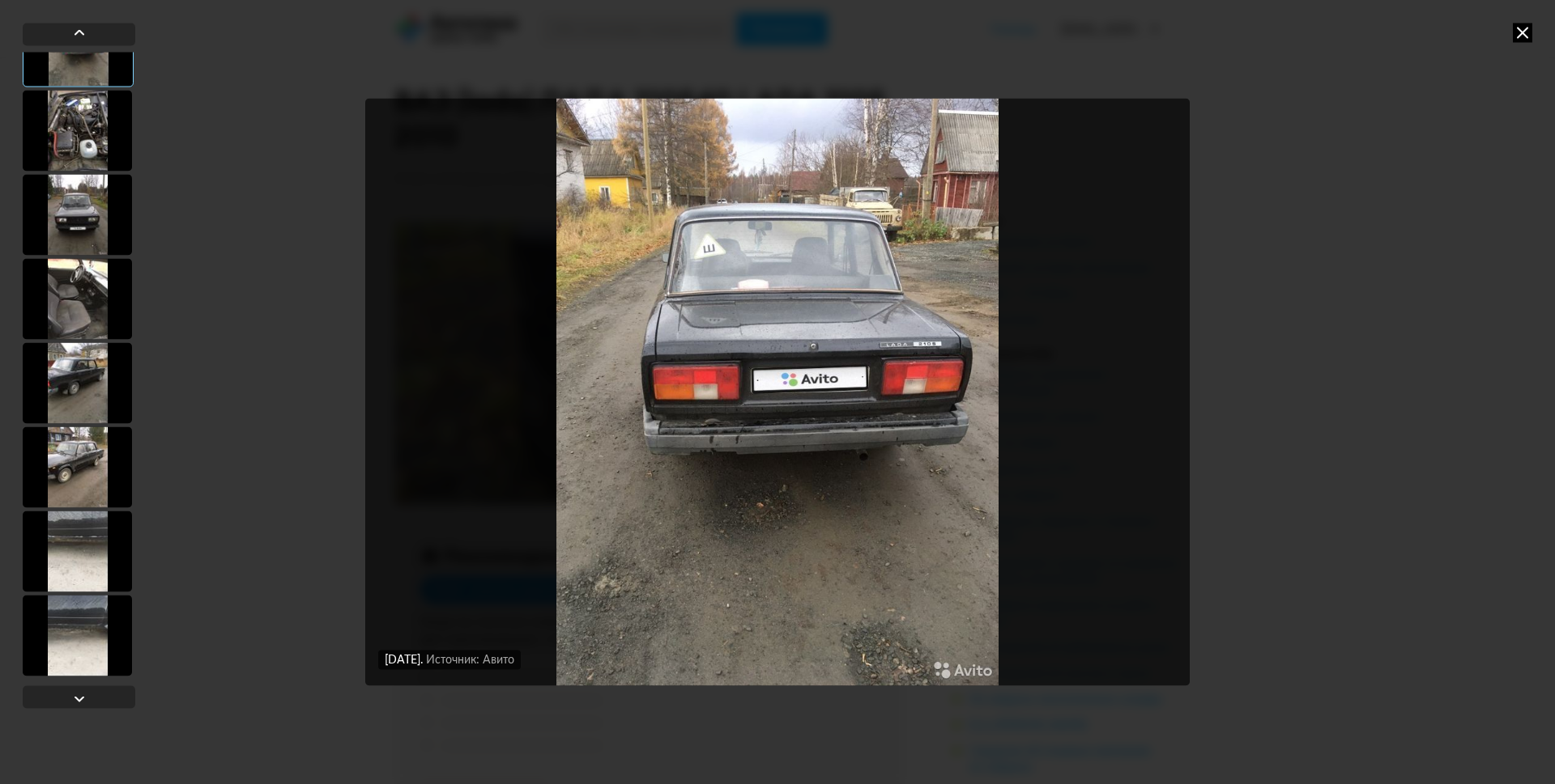
click at [72, 373] on div at bounding box center [76, 382] width 109 height 81
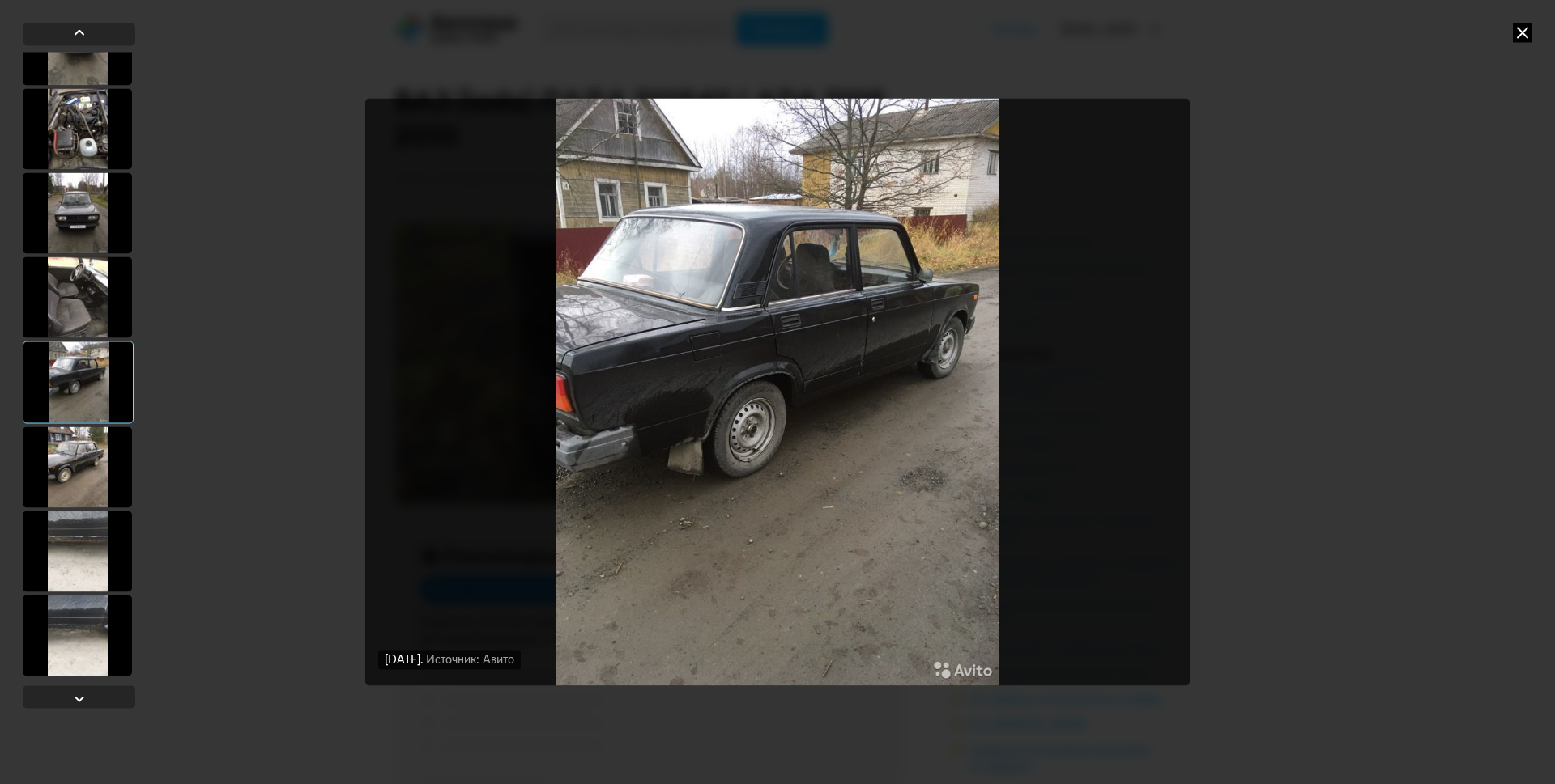
click at [1524, 32] on icon at bounding box center [1521, 32] width 20 height 20
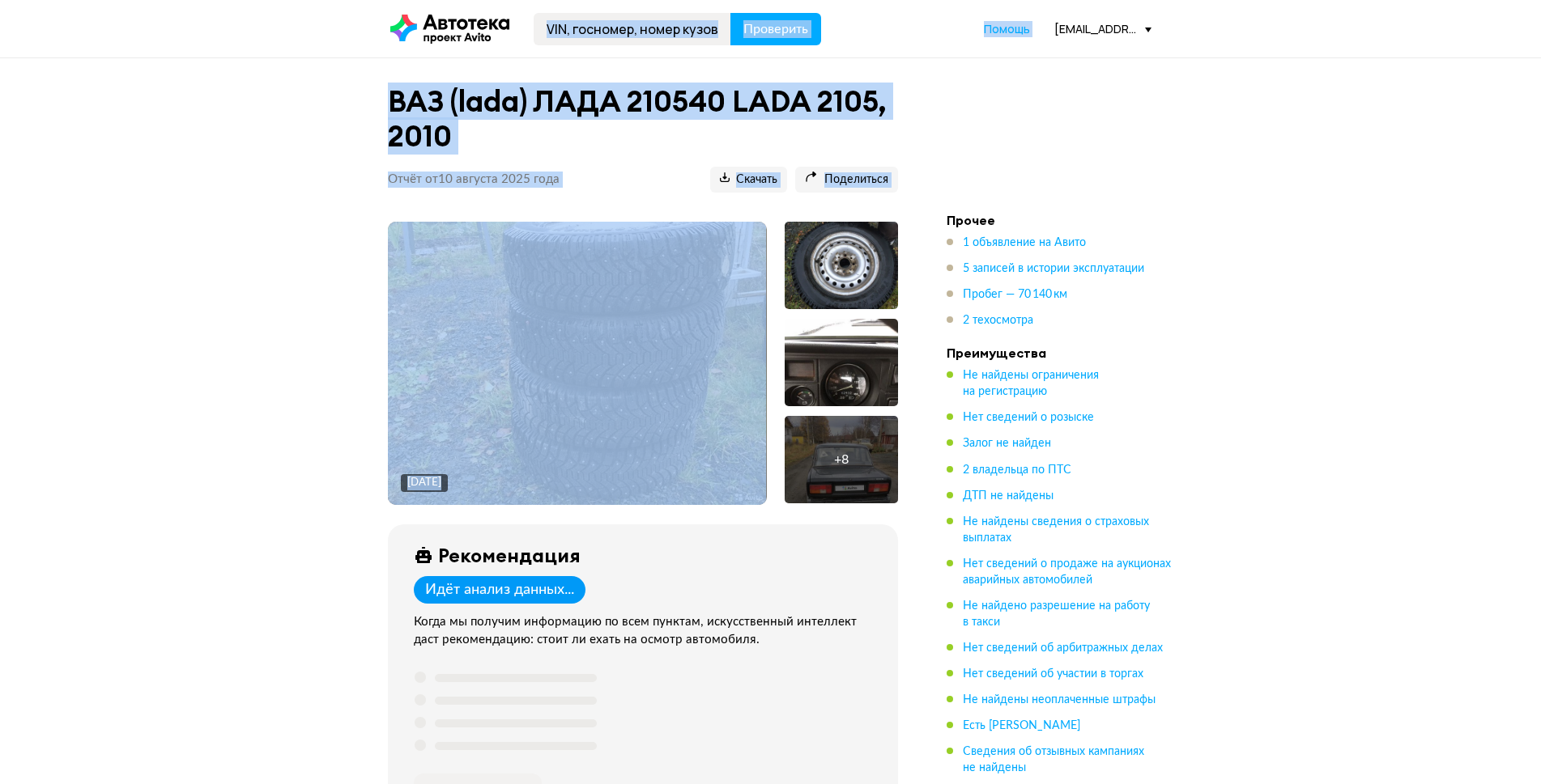
drag, startPoint x: 1336, startPoint y: 399, endPoint x: 269, endPoint y: 33, distance: 1128.0
